Goal: Task Accomplishment & Management: Manage account settings

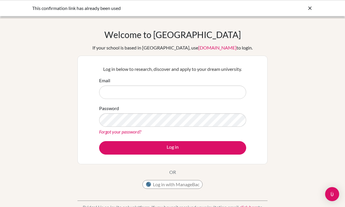
click at [304, 32] on div "Welcome to [GEOGRAPHIC_DATA] If your school is based in [GEOGRAPHIC_DATA], use …" at bounding box center [172, 124] width 345 height 191
click at [331, 198] on img "Open Intercom Messenger" at bounding box center [332, 194] width 7 height 7
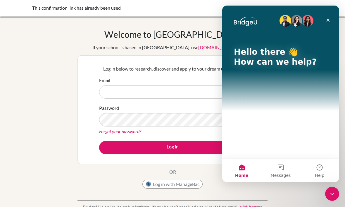
click at [330, 21] on icon "Close" at bounding box center [328, 20] width 3 height 3
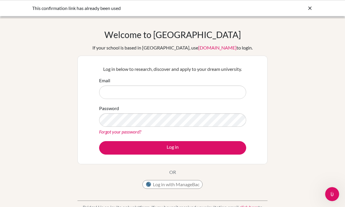
click at [310, 11] on div at bounding box center [310, 8] width 6 height 7
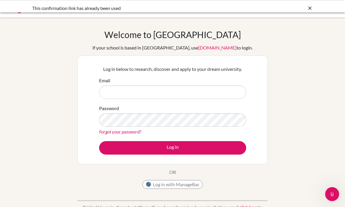
click at [312, 9] on icon at bounding box center [310, 8] width 6 height 6
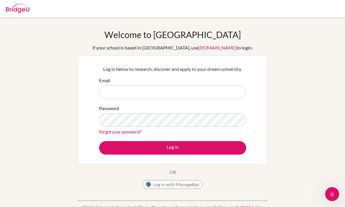
click at [200, 49] on link "[DOMAIN_NAME]" at bounding box center [217, 48] width 38 height 6
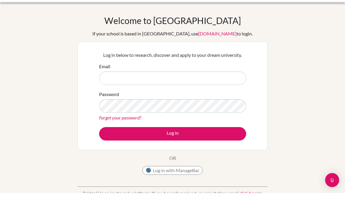
click at [198, 85] on input "Email" at bounding box center [172, 91] width 147 height 13
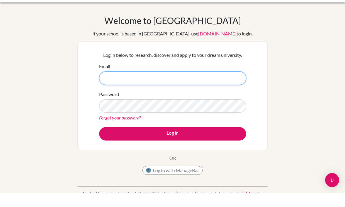
type input "[EMAIL_ADDRESS][DOMAIN_NAME]"
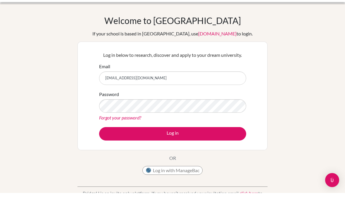
click at [173, 141] on button "Log in" at bounding box center [172, 147] width 147 height 13
